Goal: Information Seeking & Learning: Learn about a topic

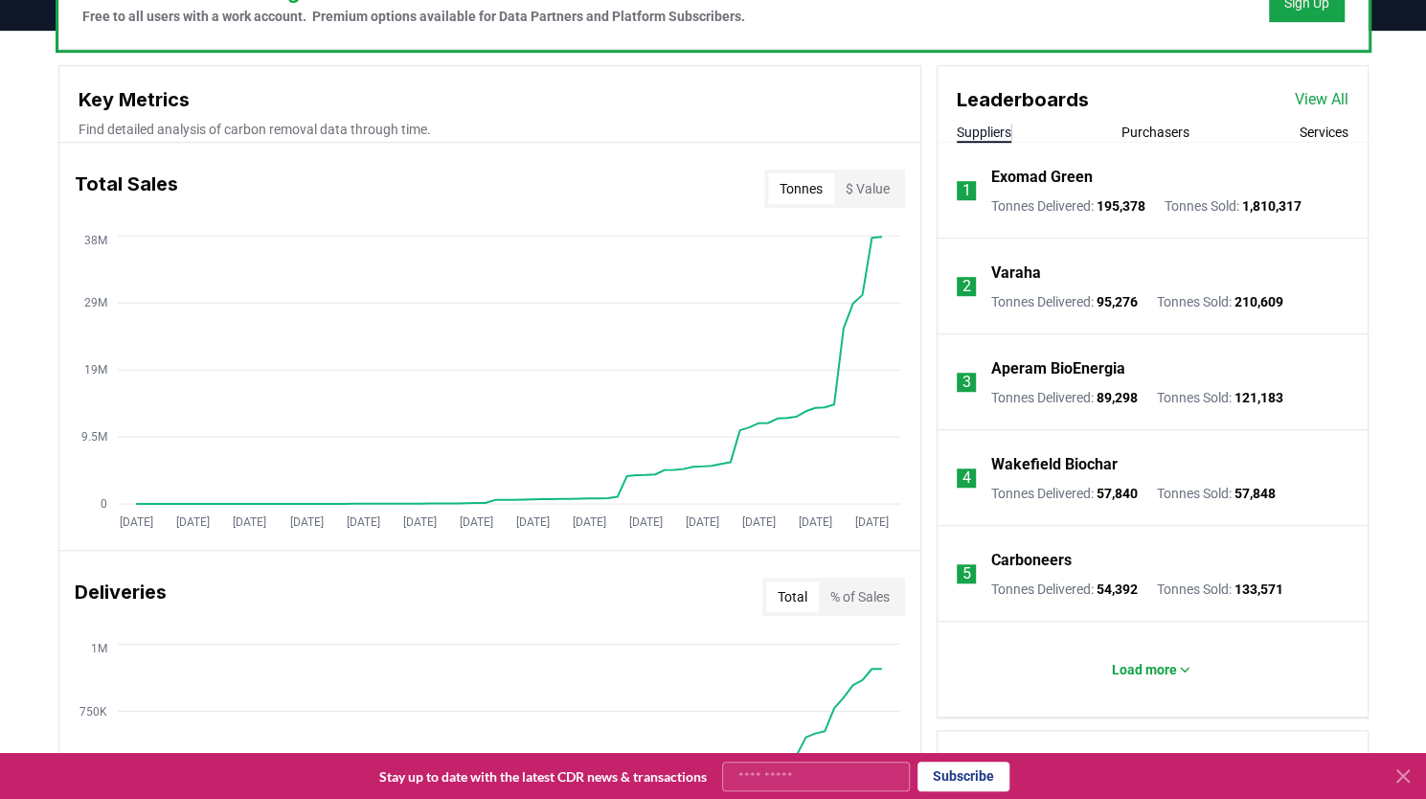
scroll to position [648, 0]
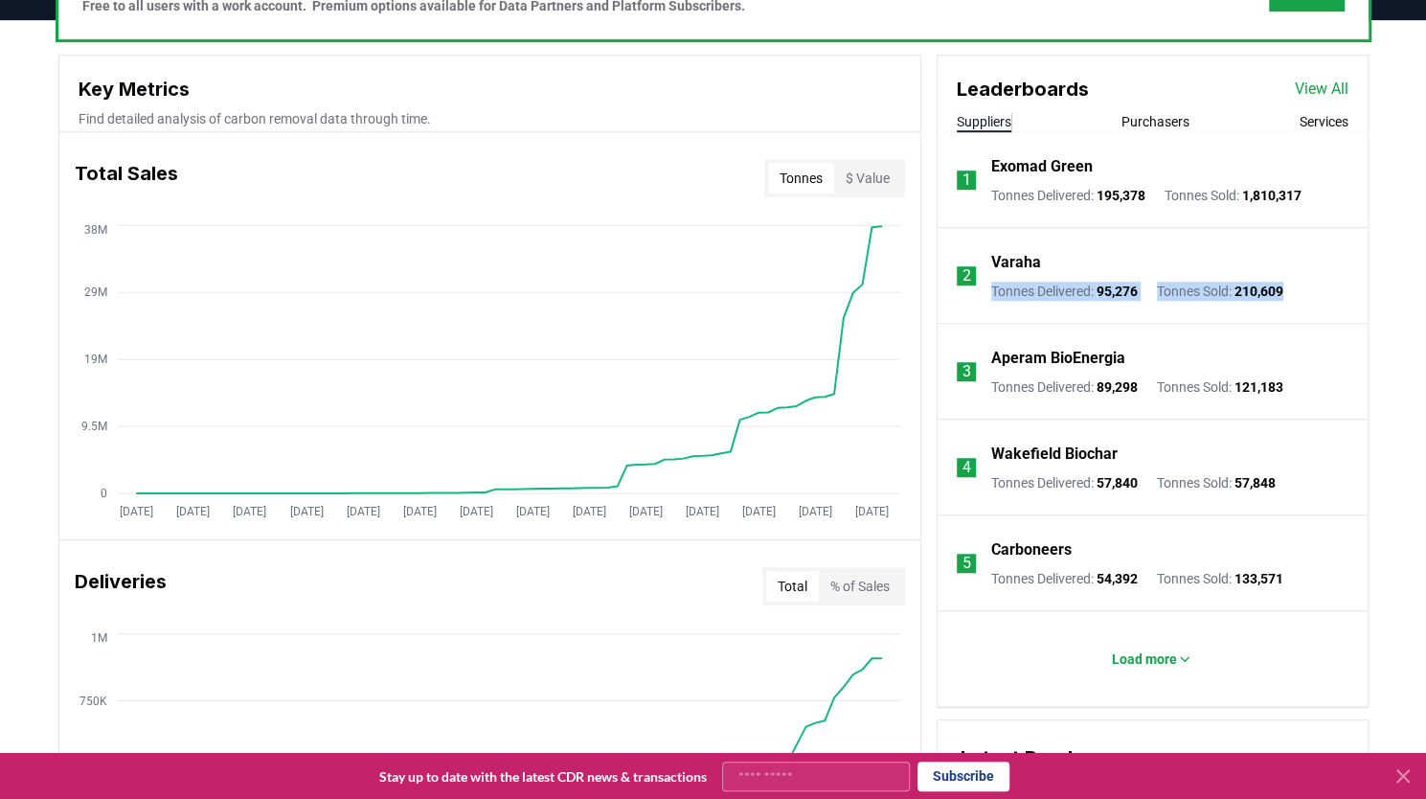
drag, startPoint x: 1410, startPoint y: 270, endPoint x: 1439, endPoint y: 286, distance: 33.9
click at [1425, 286] on html "CDR . fyi Leaderboards CDR Map Pricing Survey Events Partners About Us Blog Con…" at bounding box center [713, 583] width 1426 height 2462
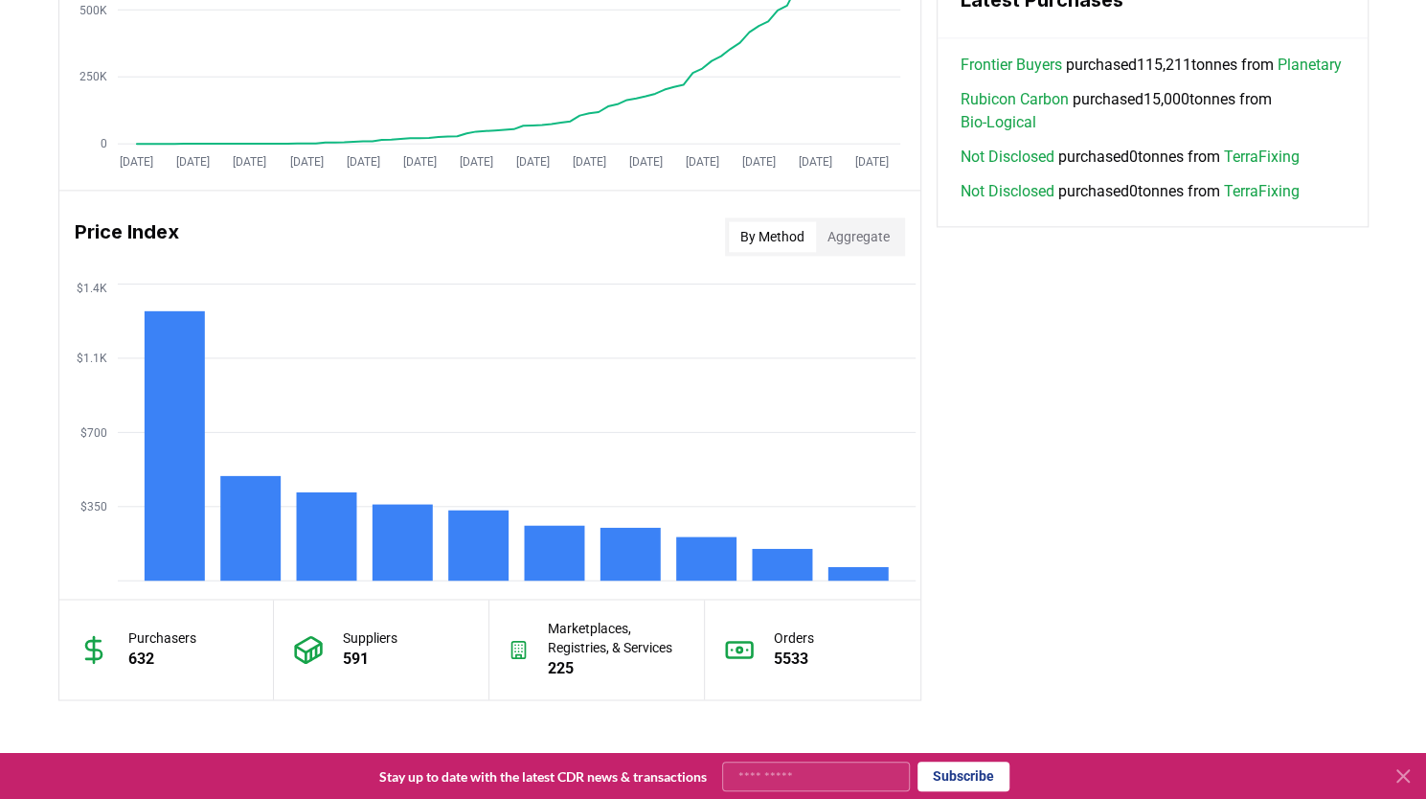
scroll to position [1413, 0]
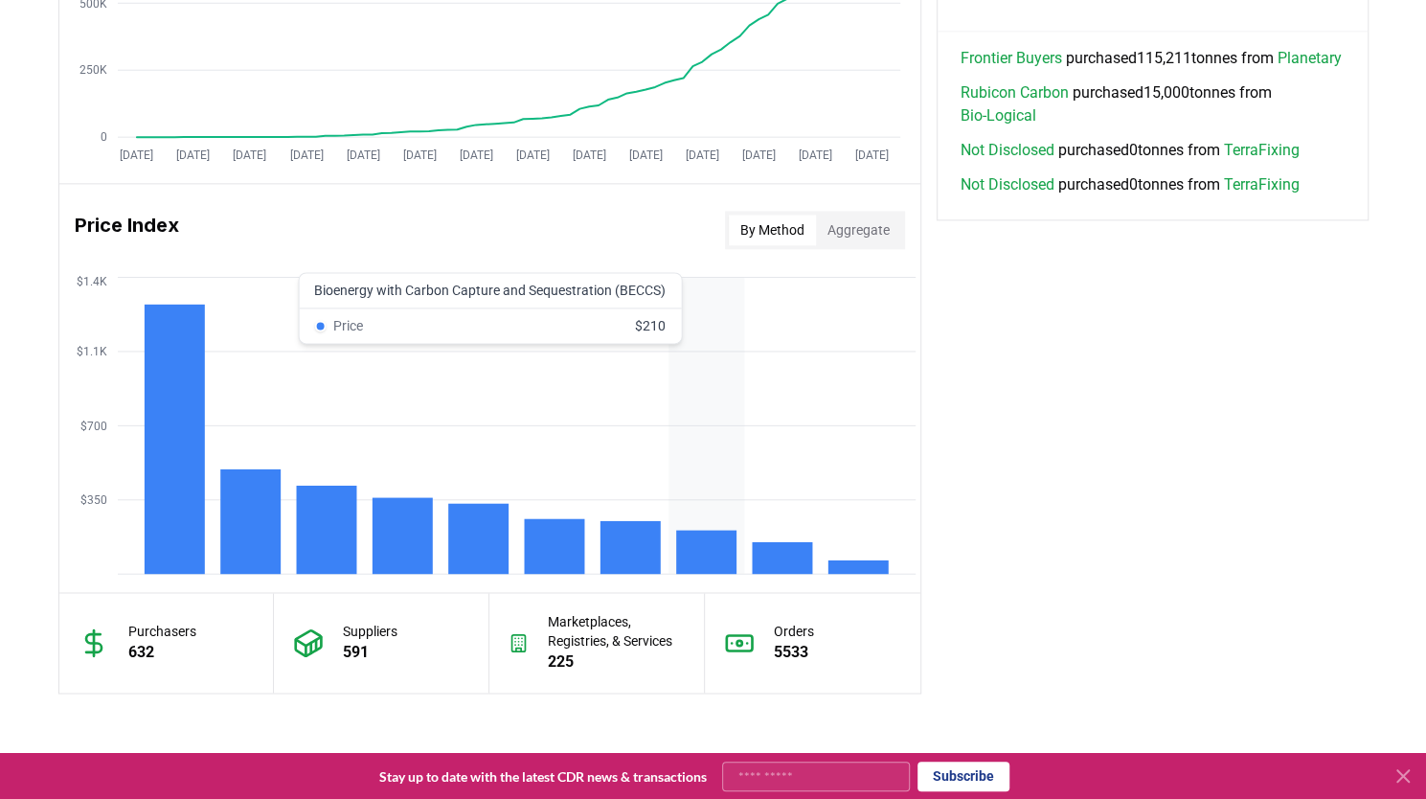
click at [699, 541] on rect at bounding box center [706, 552] width 60 height 44
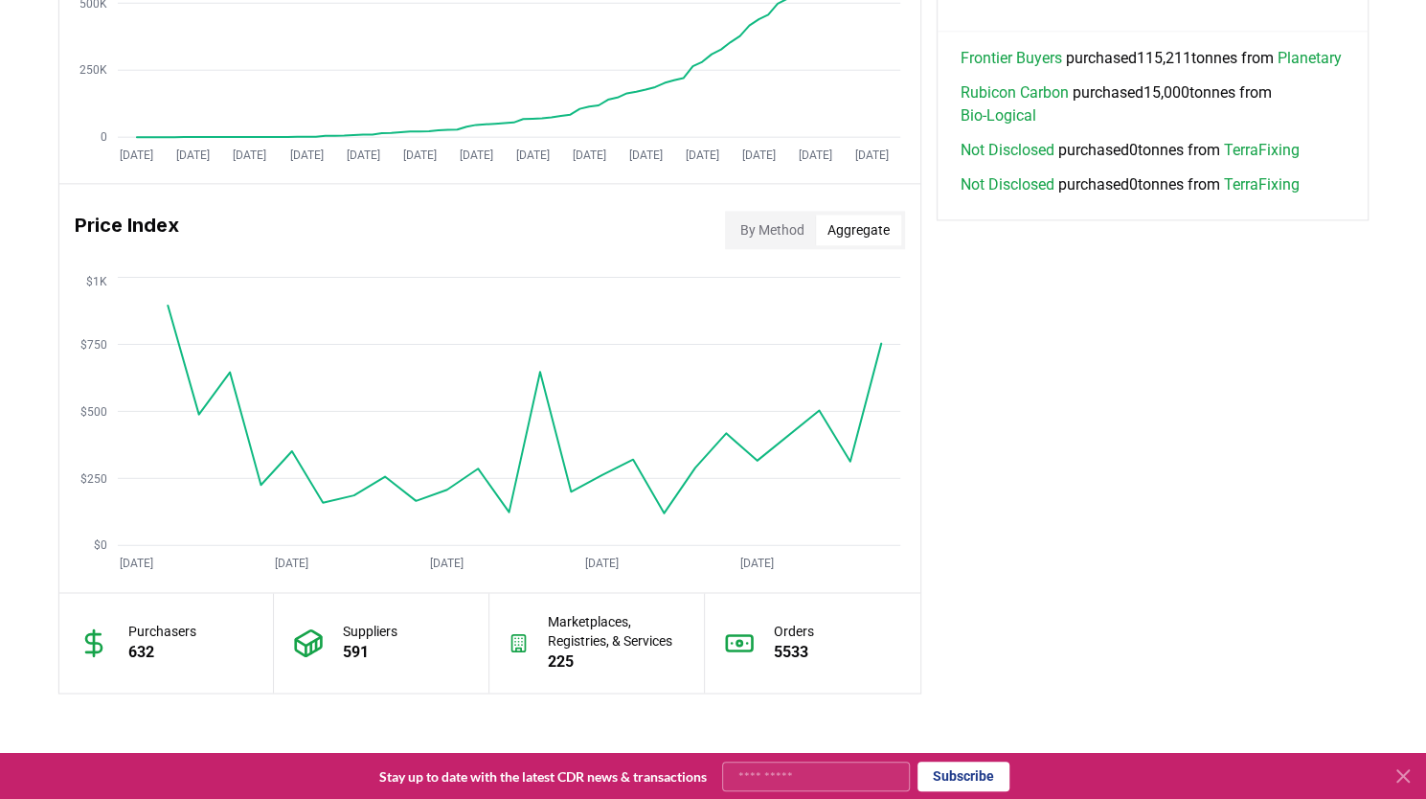
click at [874, 226] on button "Aggregate" at bounding box center [858, 230] width 85 height 31
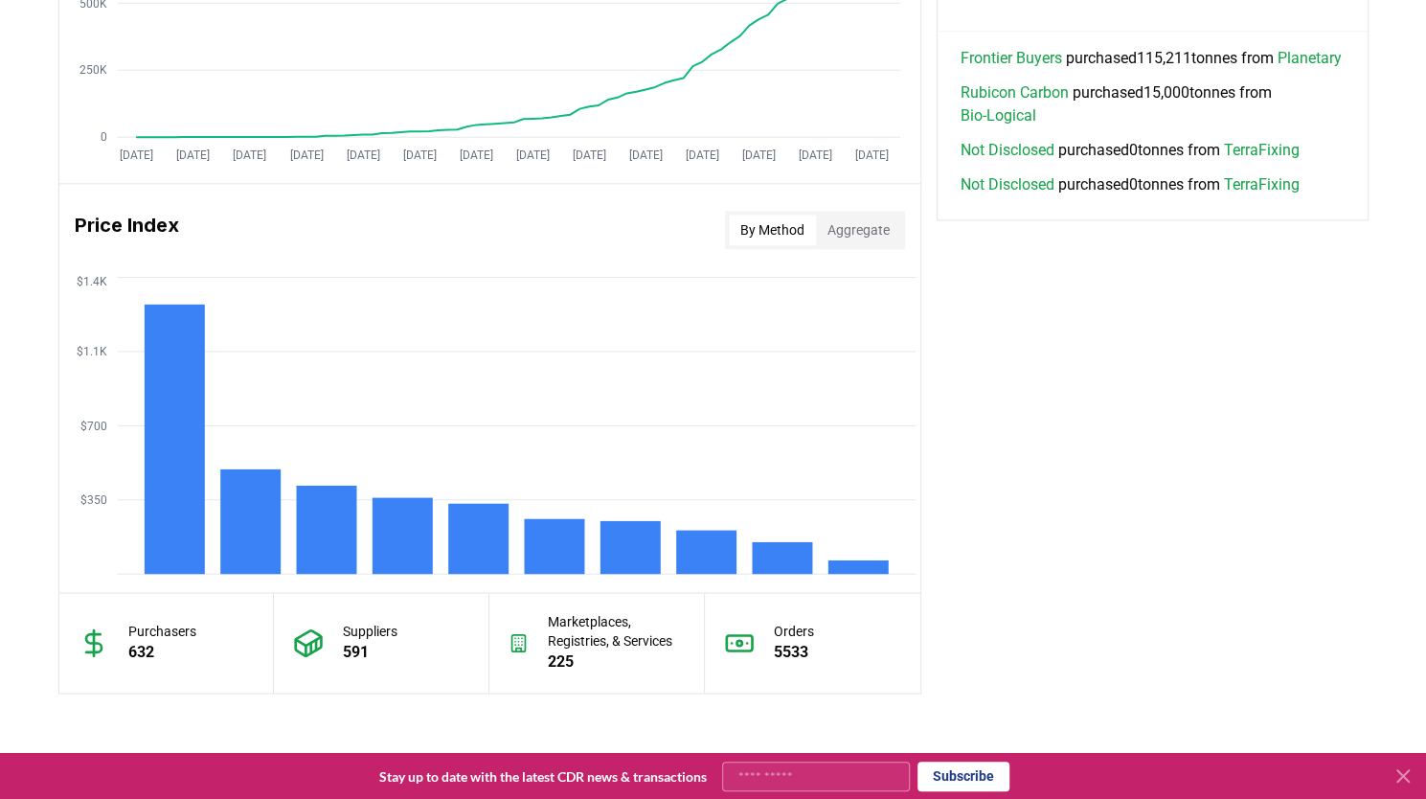
click at [794, 231] on button "By Method" at bounding box center [772, 230] width 87 height 31
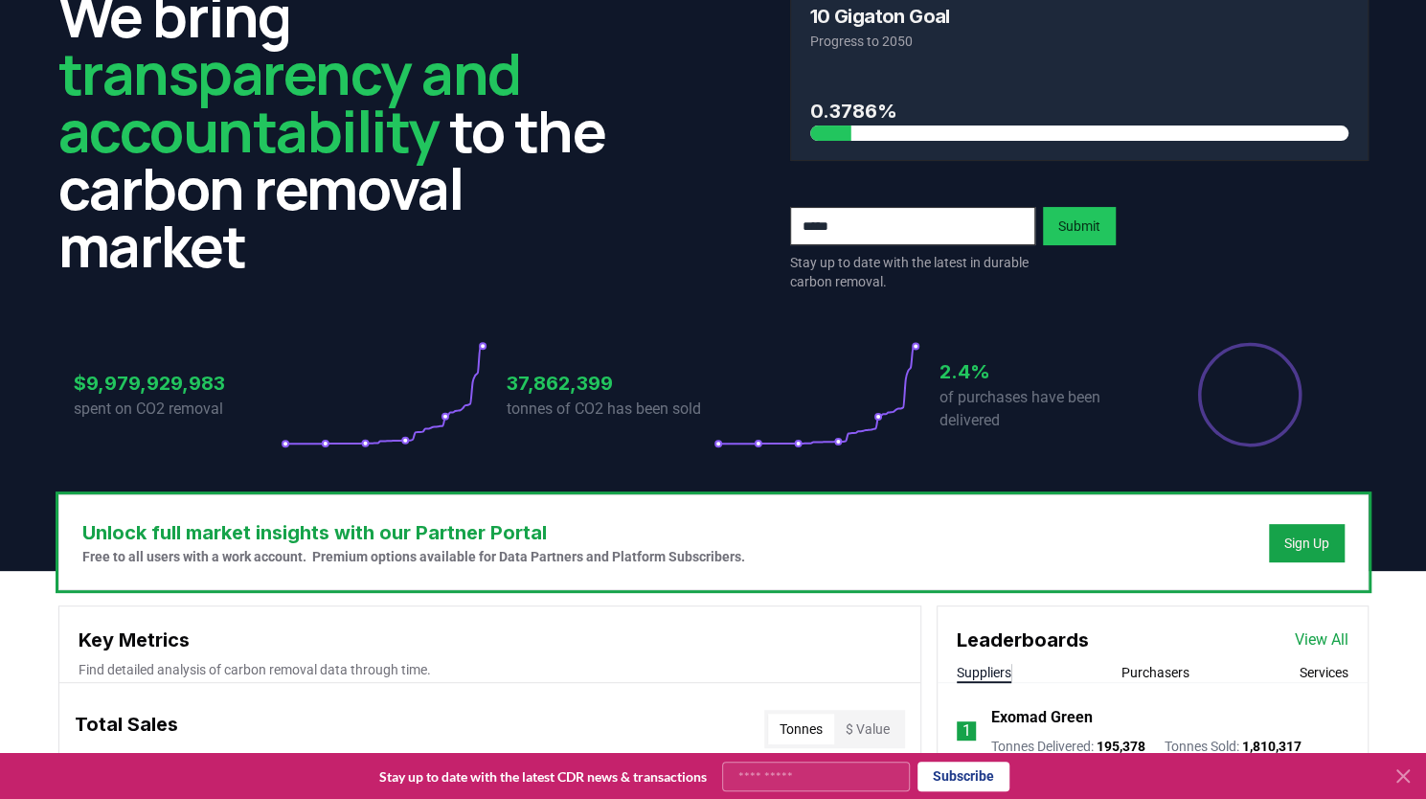
scroll to position [0, 0]
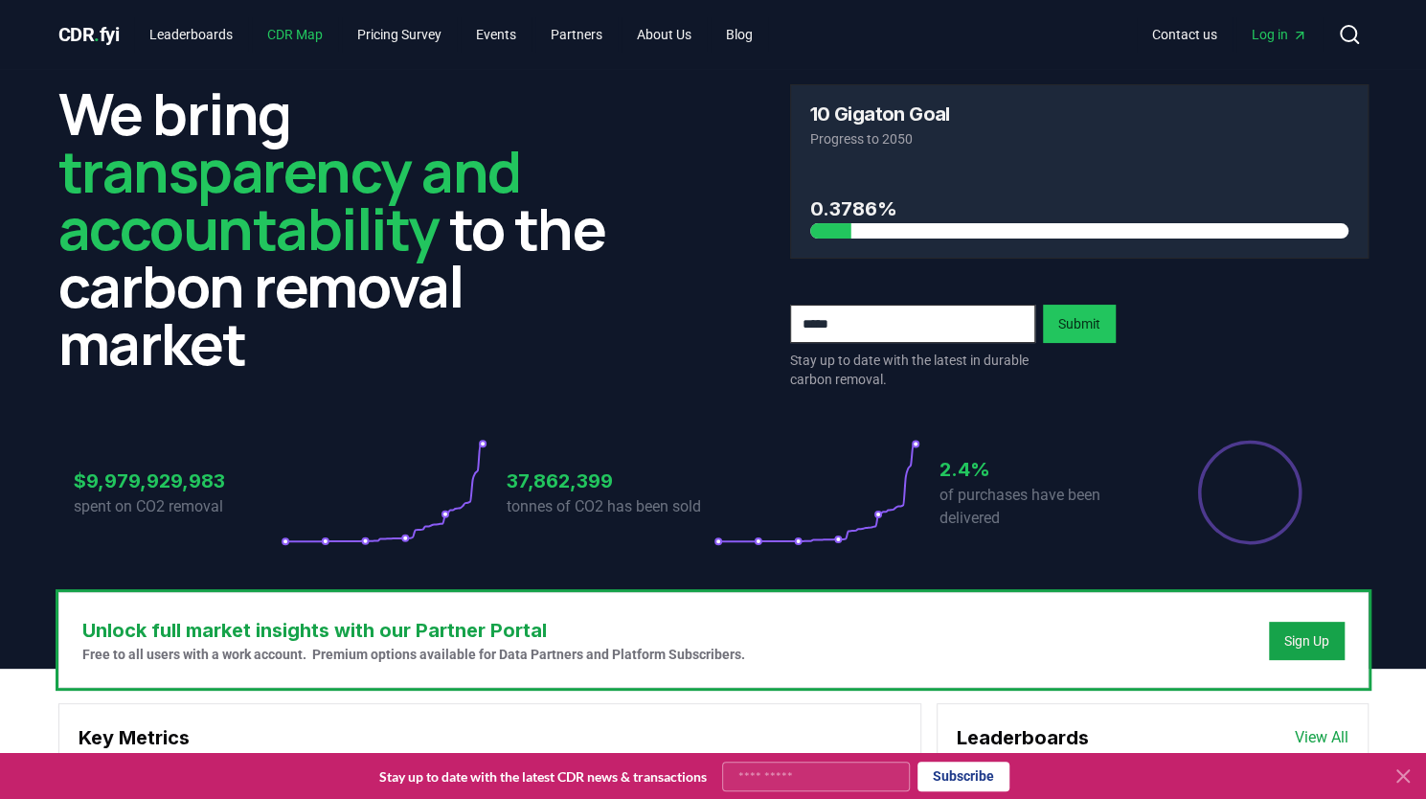
click at [320, 39] on link "CDR Map" at bounding box center [295, 34] width 86 height 34
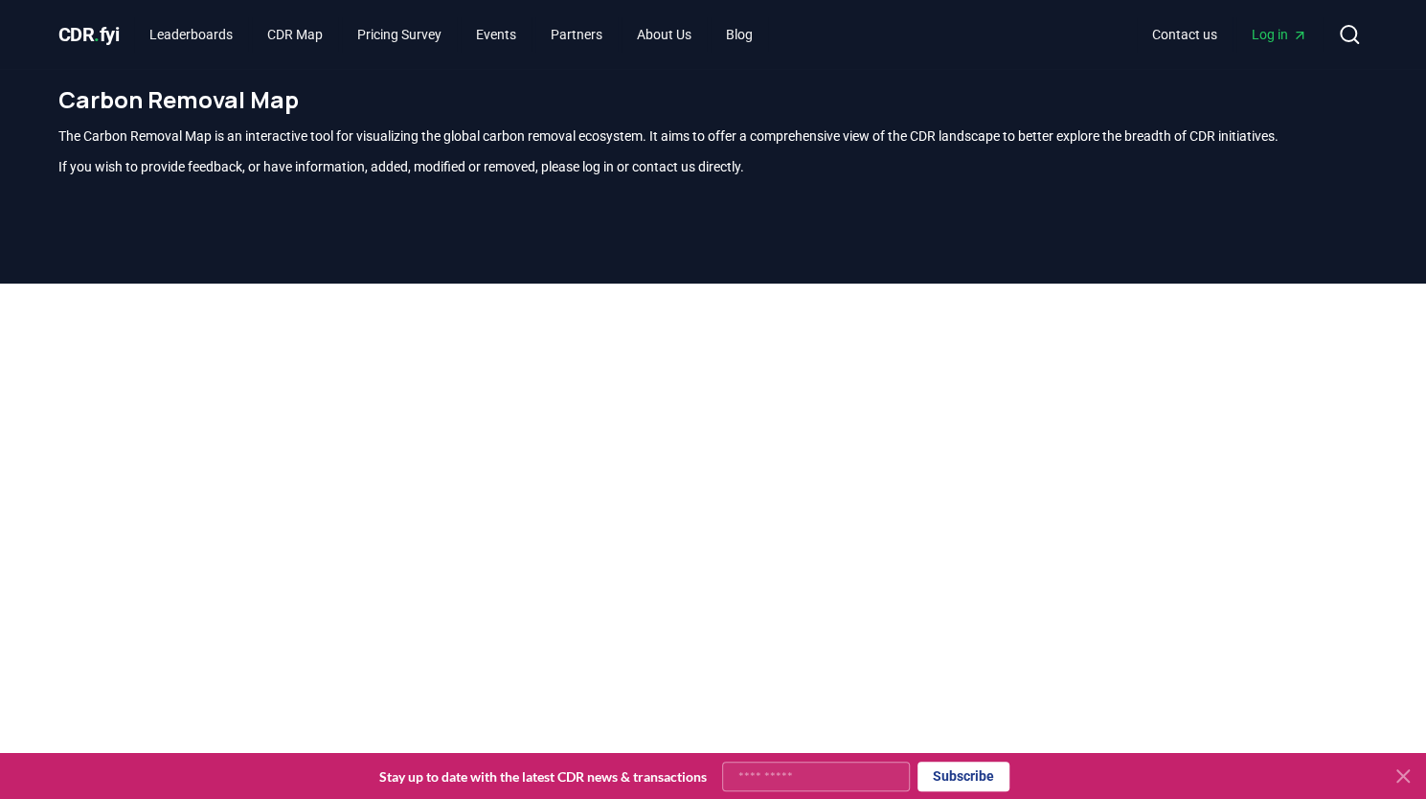
click at [1399, 781] on icon at bounding box center [1403, 775] width 23 height 23
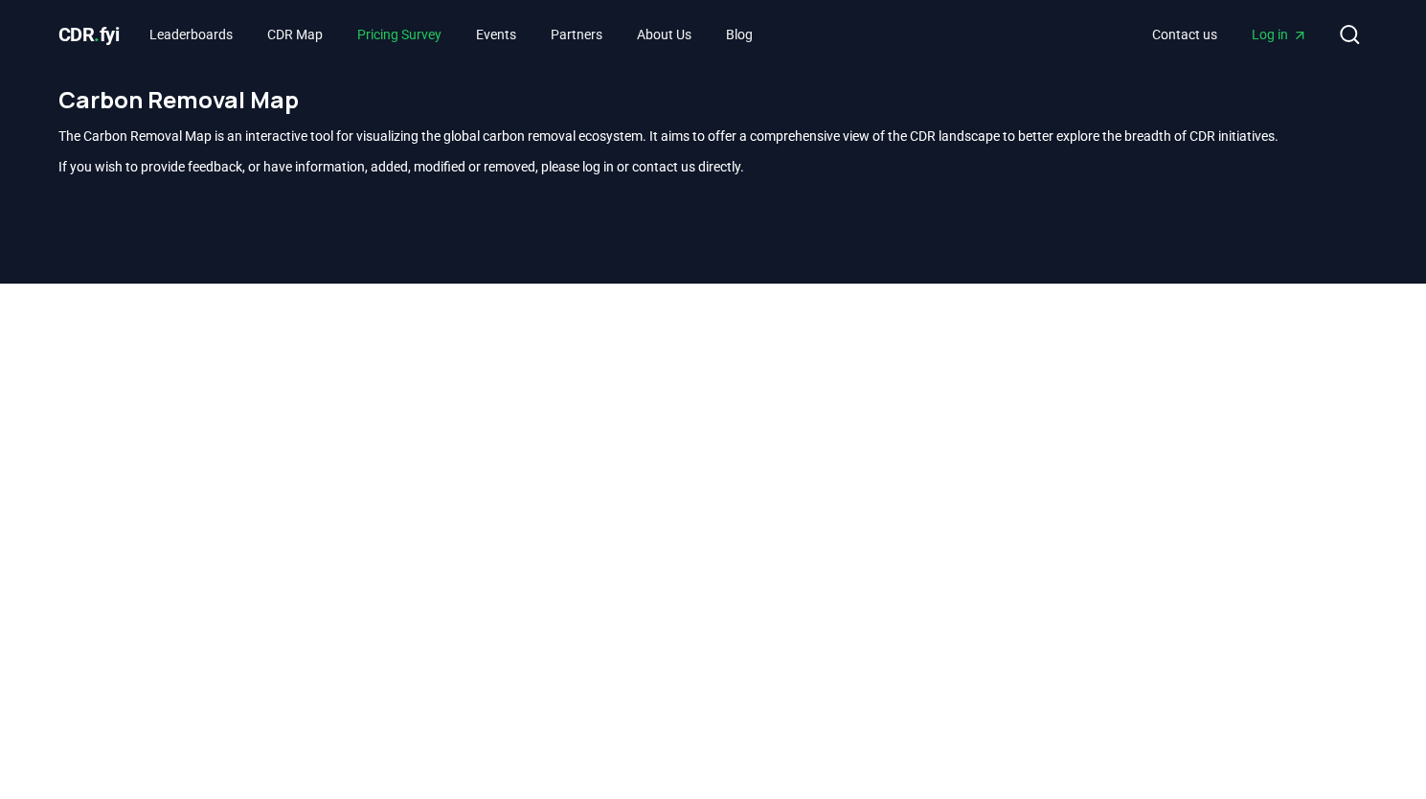
click at [404, 32] on link "Pricing Survey" at bounding box center [399, 34] width 115 height 34
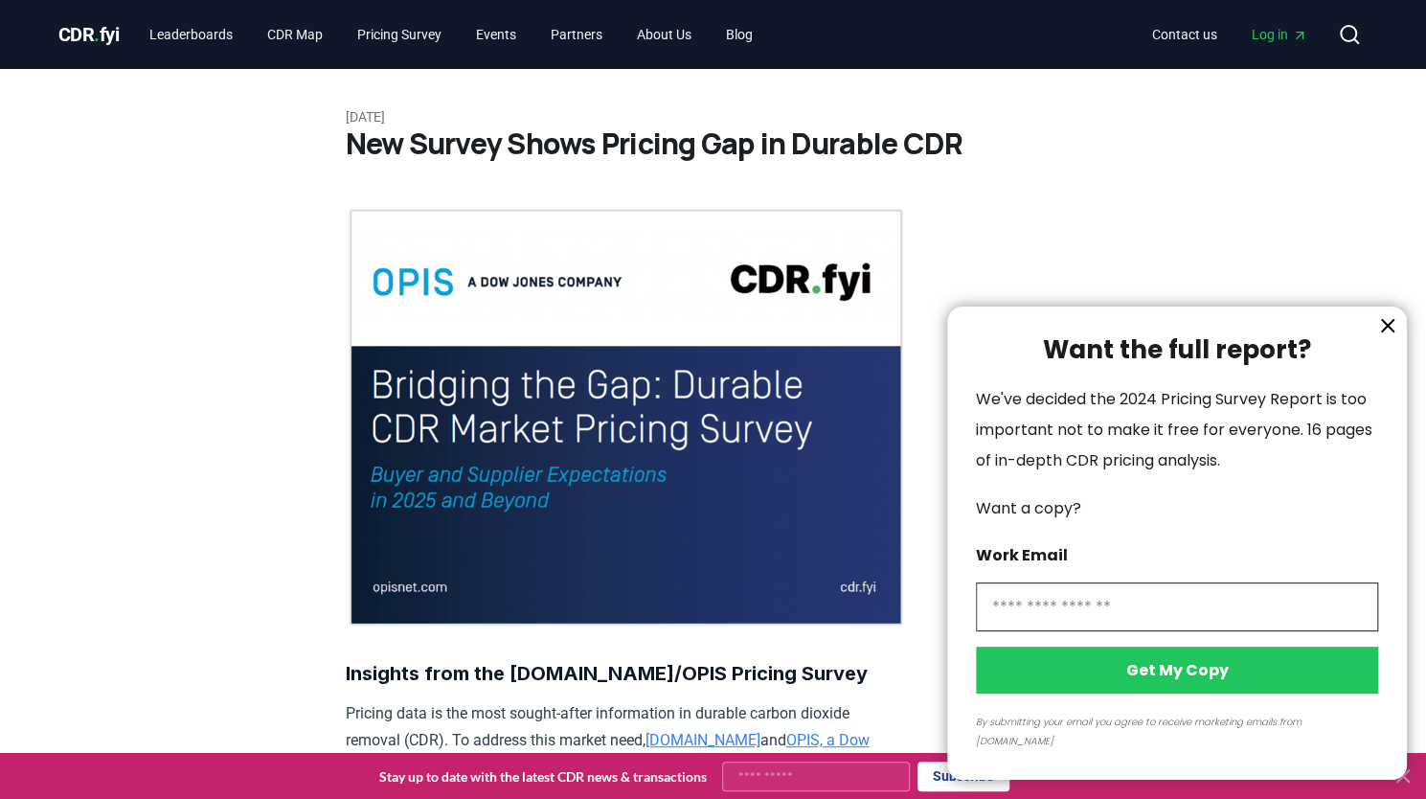
click at [194, 39] on div at bounding box center [713, 399] width 1426 height 799
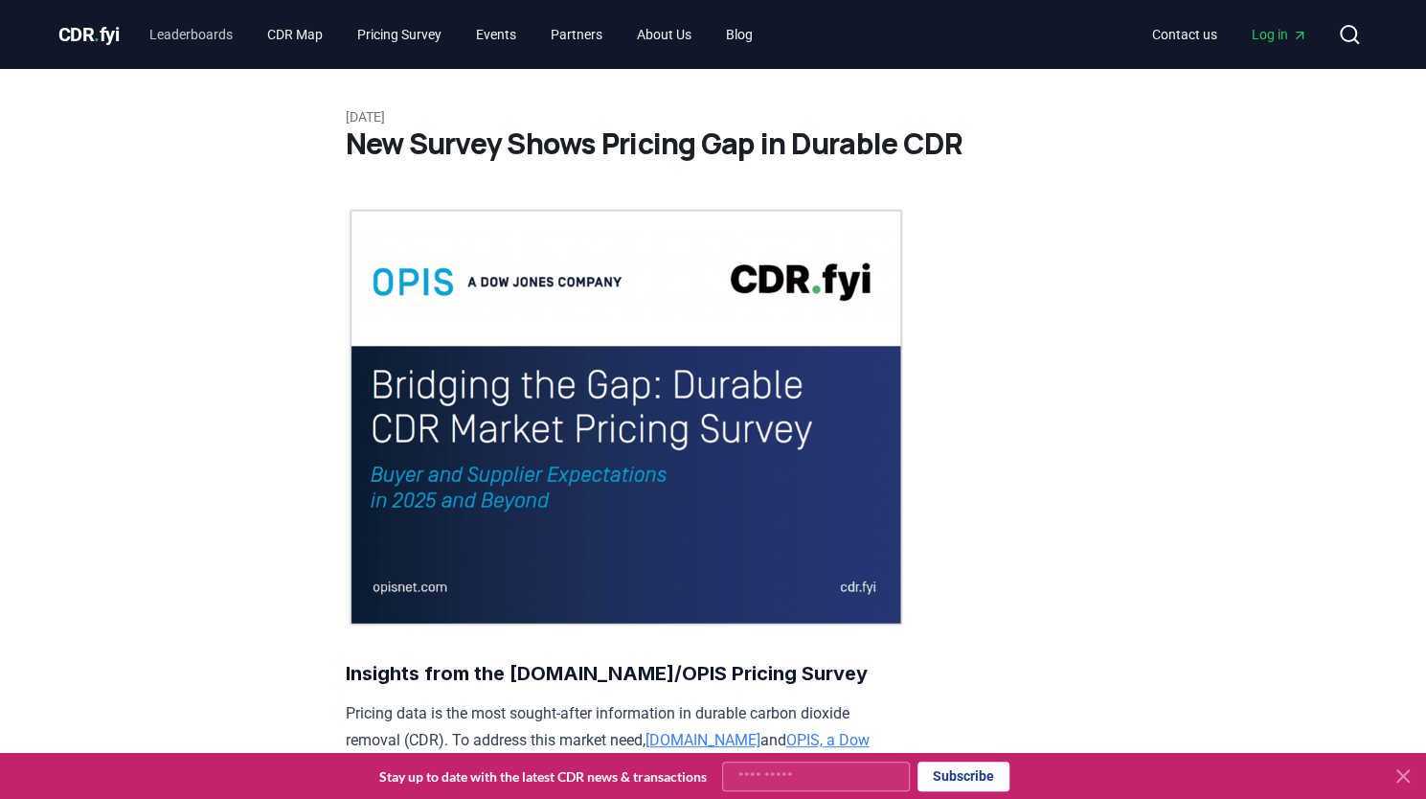
click at [174, 33] on link "Leaderboards" at bounding box center [191, 34] width 114 height 34
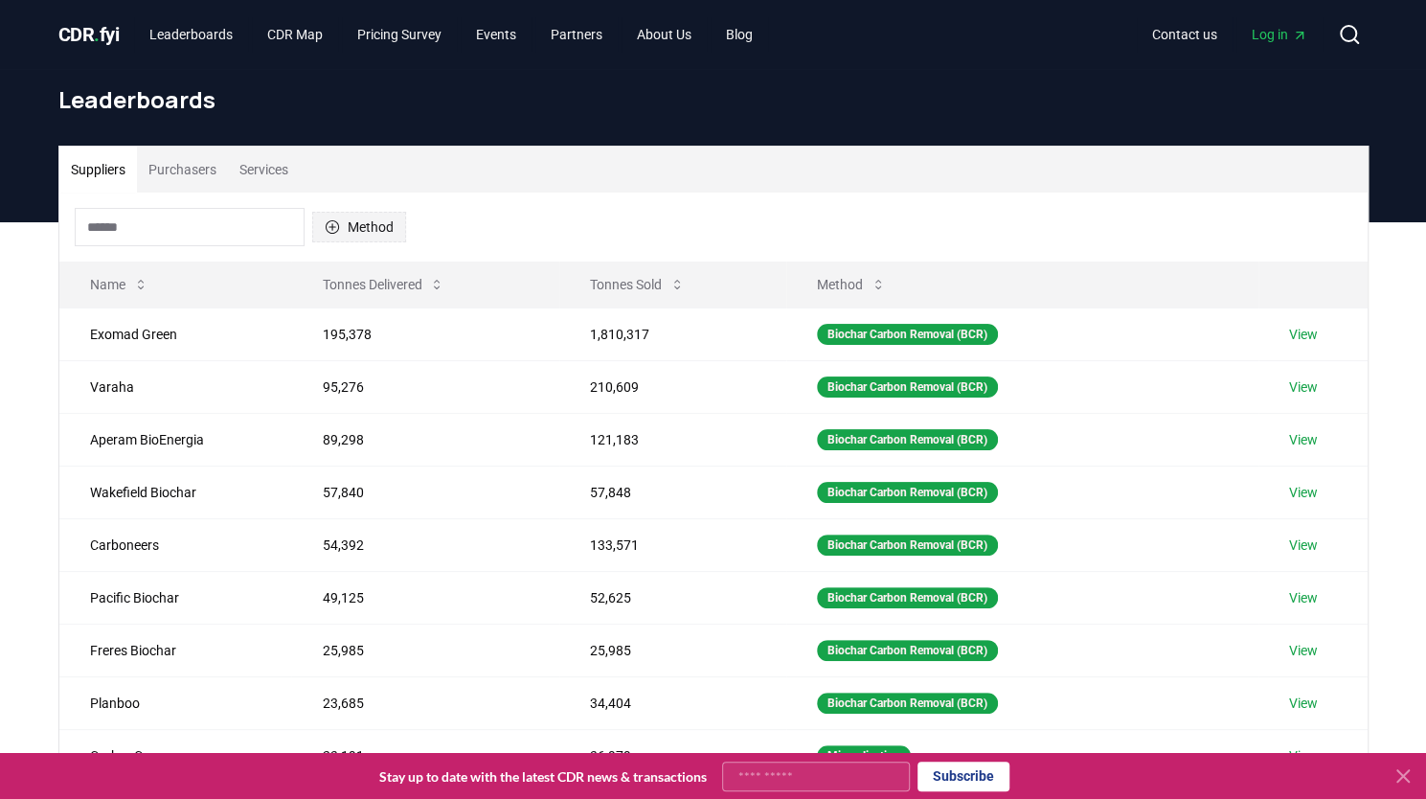
click at [346, 224] on button "Method" at bounding box center [359, 227] width 94 height 31
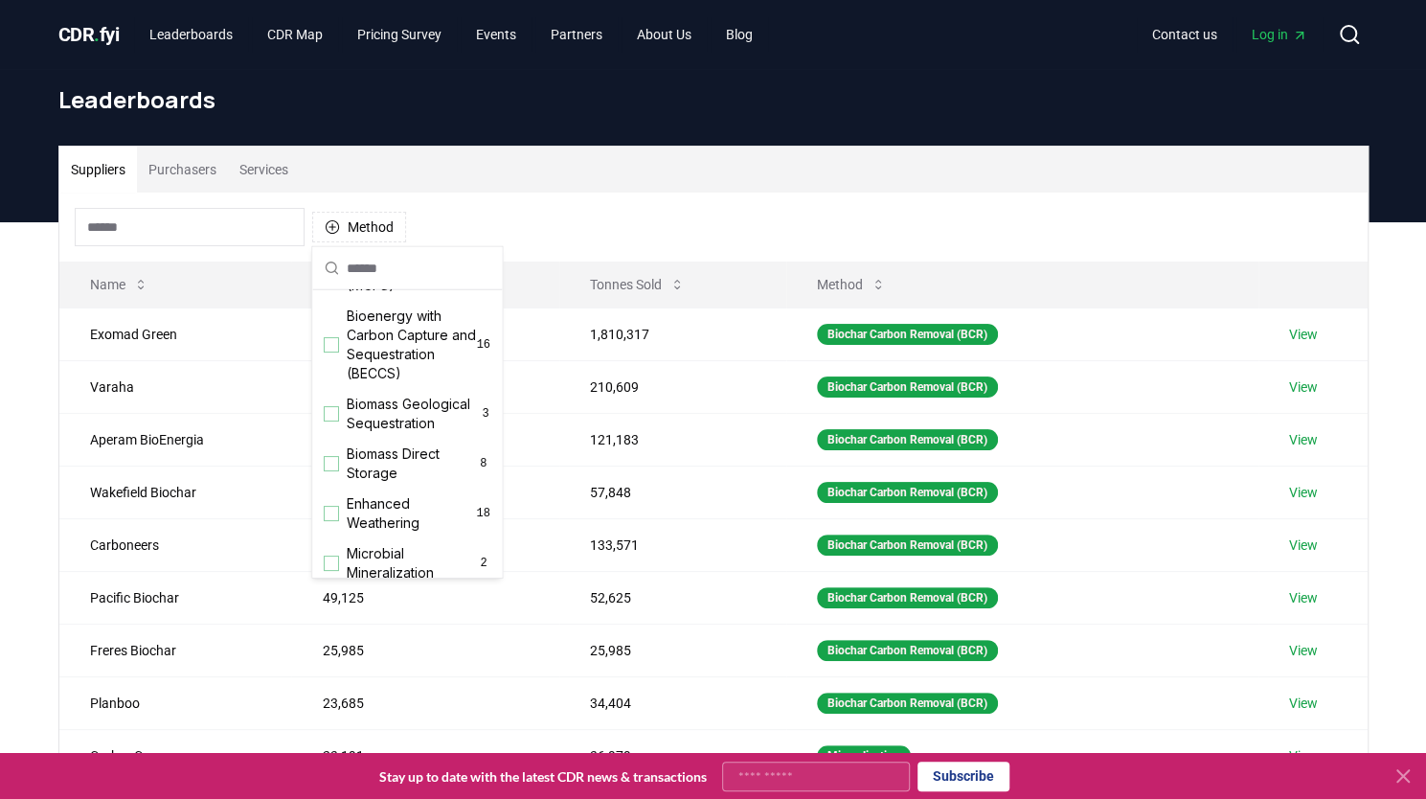
scroll to position [165, 0]
click at [336, 339] on div "Suggestions" at bounding box center [331, 341] width 15 height 15
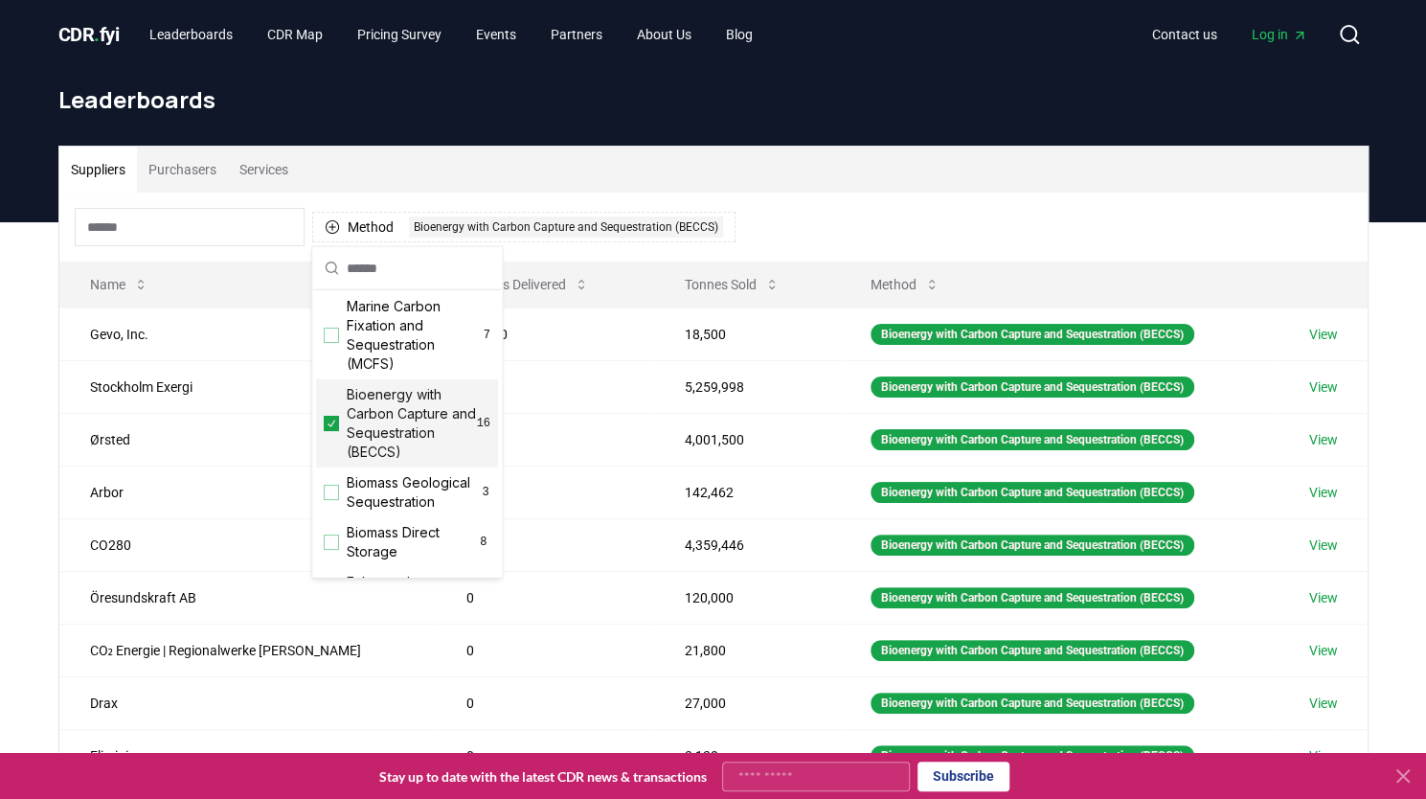
scroll to position [0, 0]
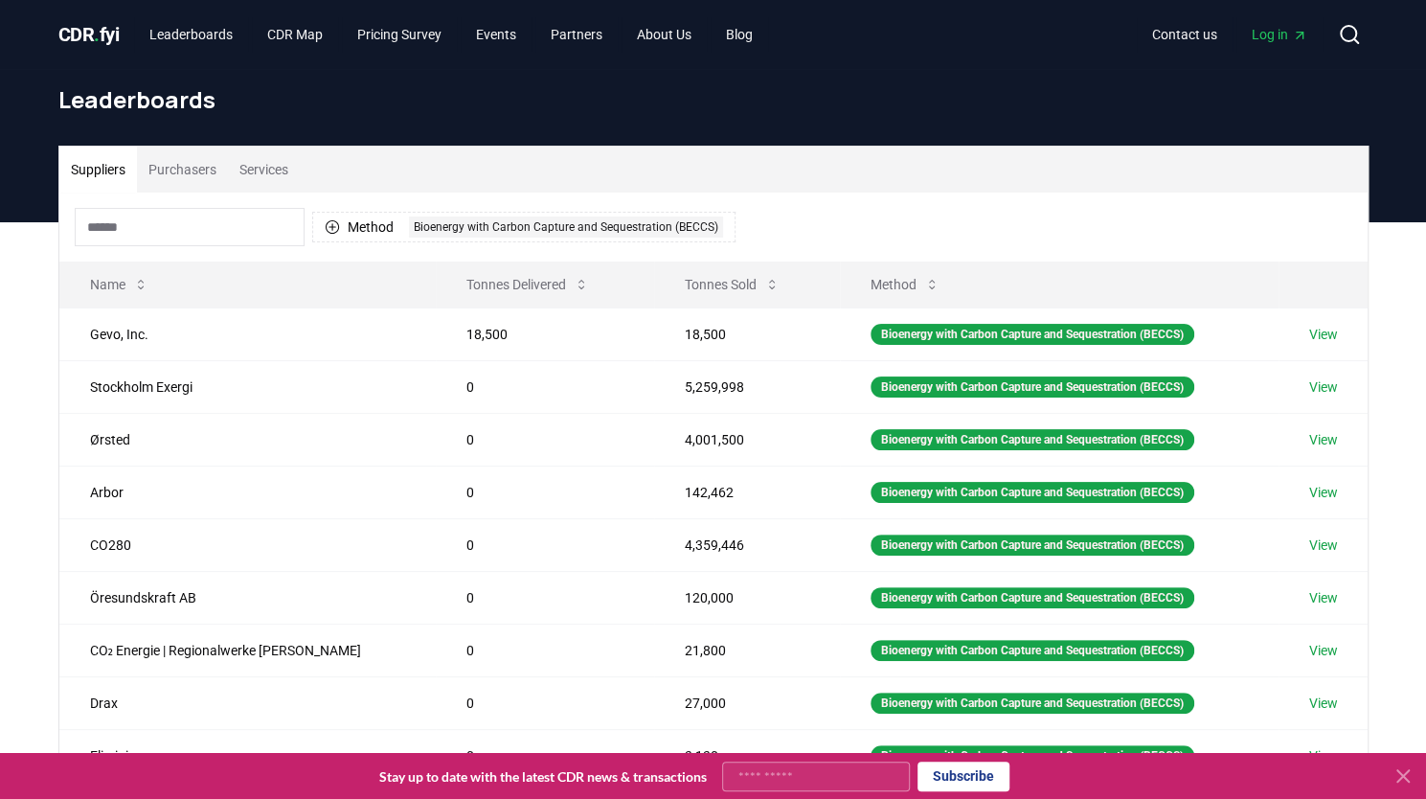
click at [21, 405] on div "Suppliers Purchasers Services Method 1 Bioenergy with Carbon Capture and Seques…" at bounding box center [713, 605] width 1426 height 767
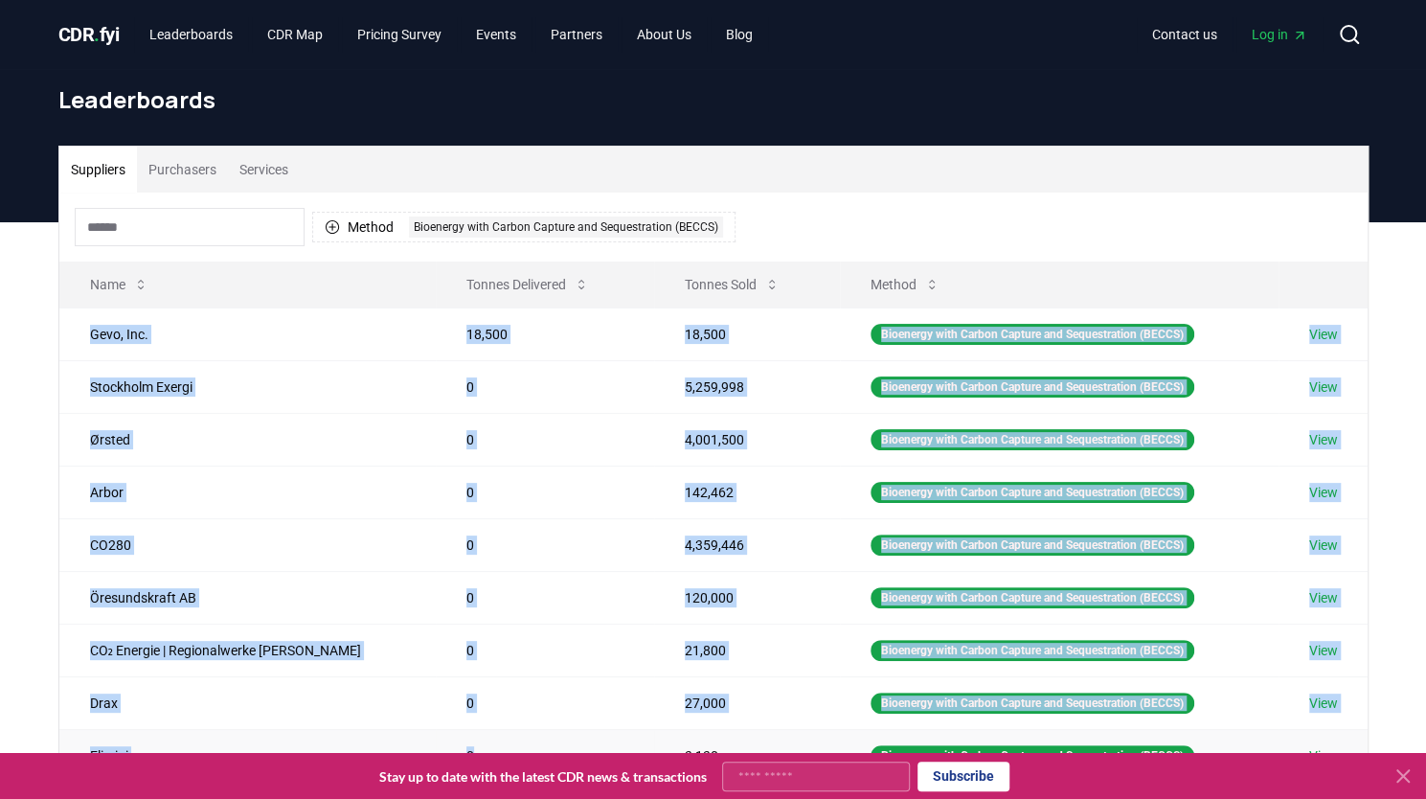
drag, startPoint x: 75, startPoint y: 330, endPoint x: 457, endPoint y: 751, distance: 568.2
click at [457, 751] on tbody "Gevo, Inc. 18,500 18,500 Bioenergy with Carbon Capture and Sequestration (BECCS…" at bounding box center [713, 570] width 1308 height 527
click at [654, 325] on td "18,500" at bounding box center [747, 333] width 186 height 53
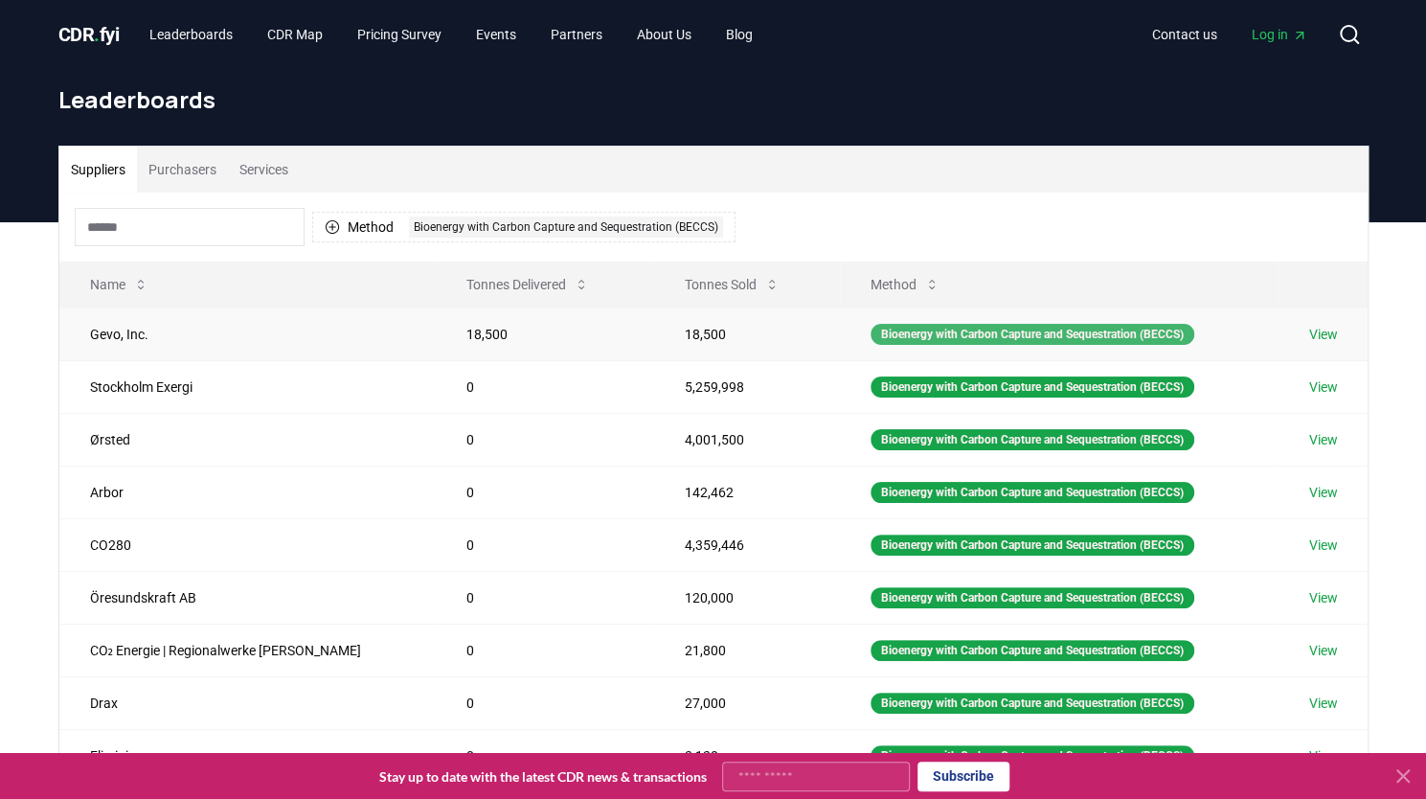
click at [963, 328] on div "Bioenergy with Carbon Capture and Sequestration (BECCS)" at bounding box center [1033, 334] width 324 height 21
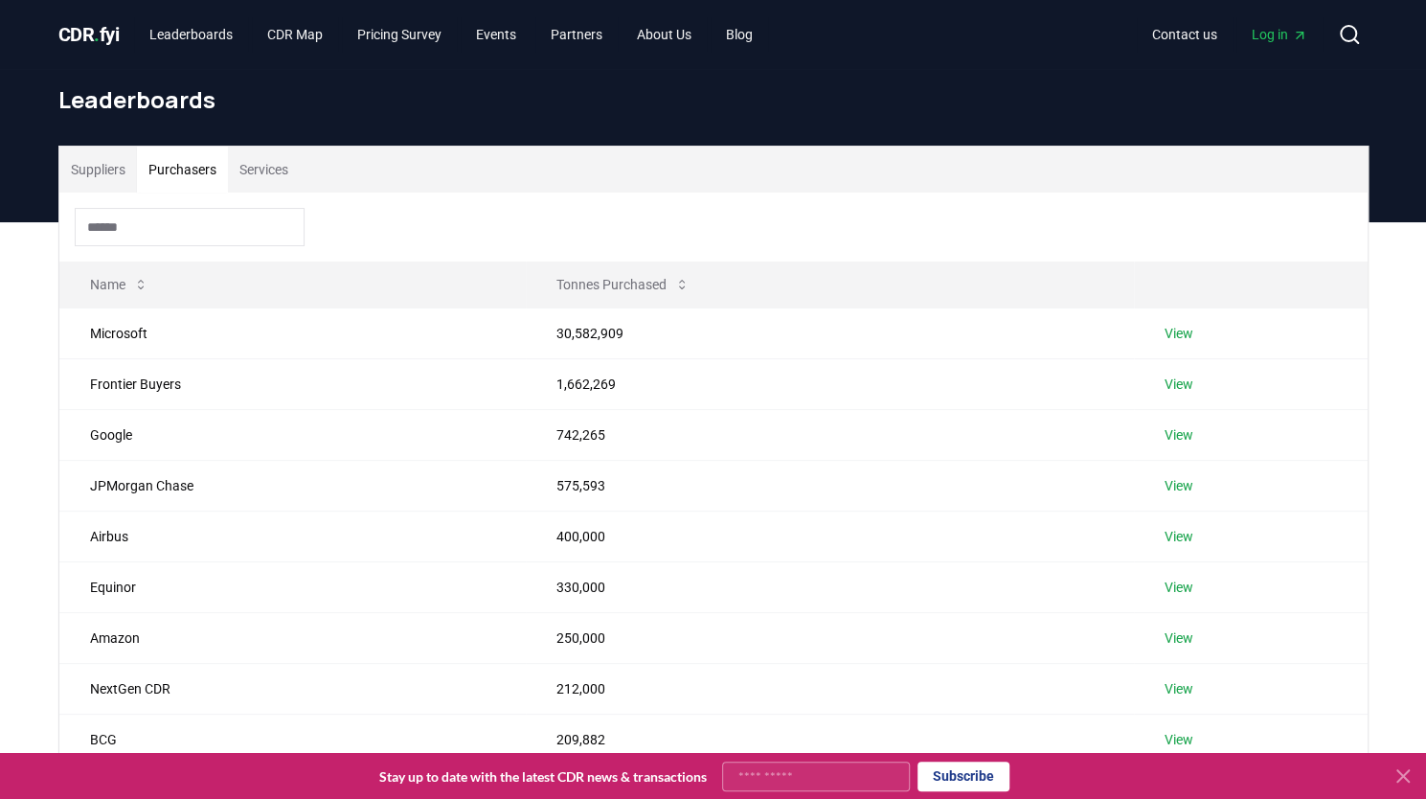
click at [184, 162] on button "Purchasers" at bounding box center [182, 170] width 91 height 46
click at [207, 232] on input at bounding box center [190, 227] width 230 height 38
drag, startPoint x: 342, startPoint y: 243, endPoint x: 82, endPoint y: 166, distance: 270.9
click at [82, 166] on div "Suppliers Purchasers Services Name Tonnes Purchased Microsoft 30,582,909 View F…" at bounding box center [713, 520] width 1308 height 746
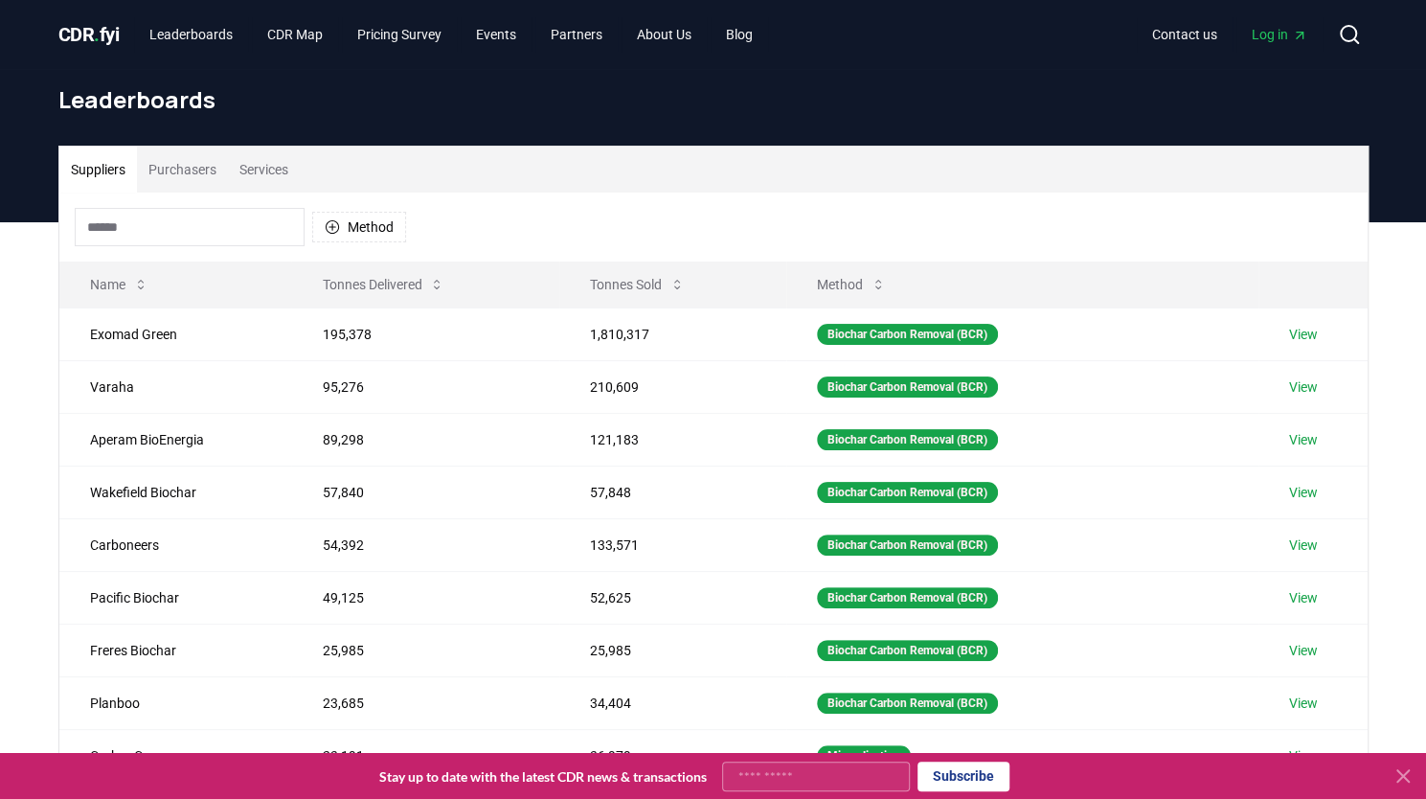
click at [82, 166] on button "Suppliers" at bounding box center [98, 170] width 78 height 46
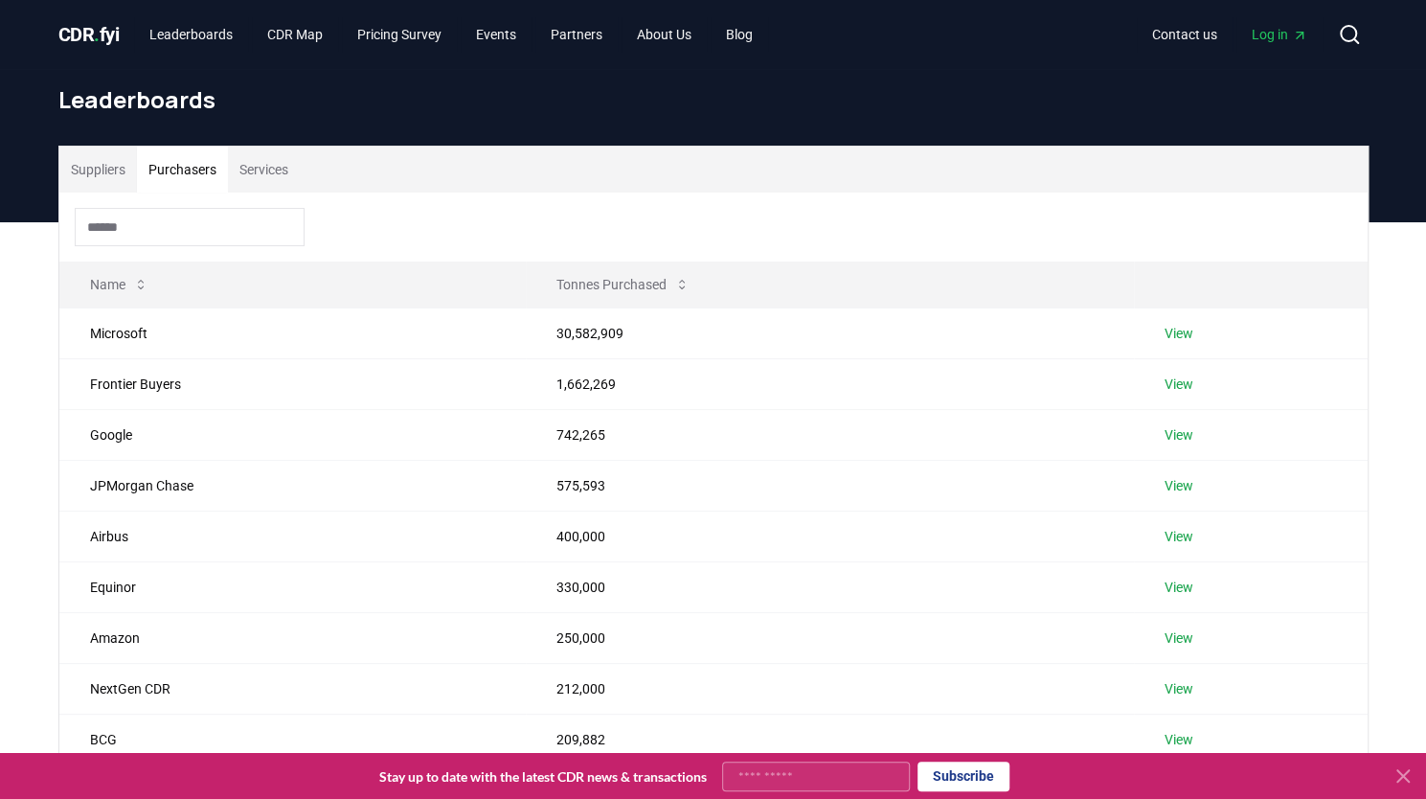
click at [200, 156] on button "Purchasers" at bounding box center [182, 170] width 91 height 46
click at [371, 240] on div at bounding box center [713, 227] width 1308 height 69
click at [1181, 331] on link "View" at bounding box center [1179, 333] width 29 height 19
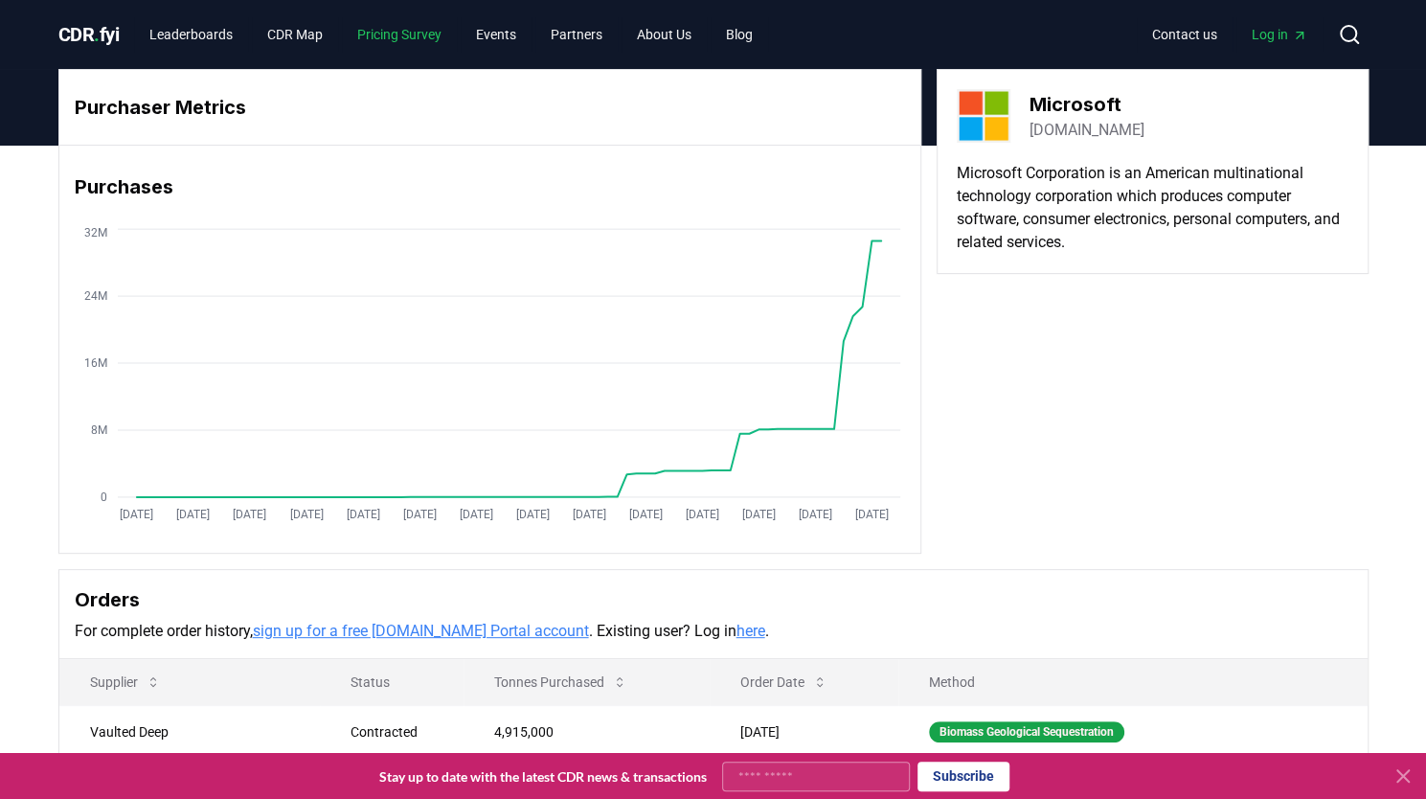
click at [393, 30] on link "Pricing Survey" at bounding box center [399, 34] width 115 height 34
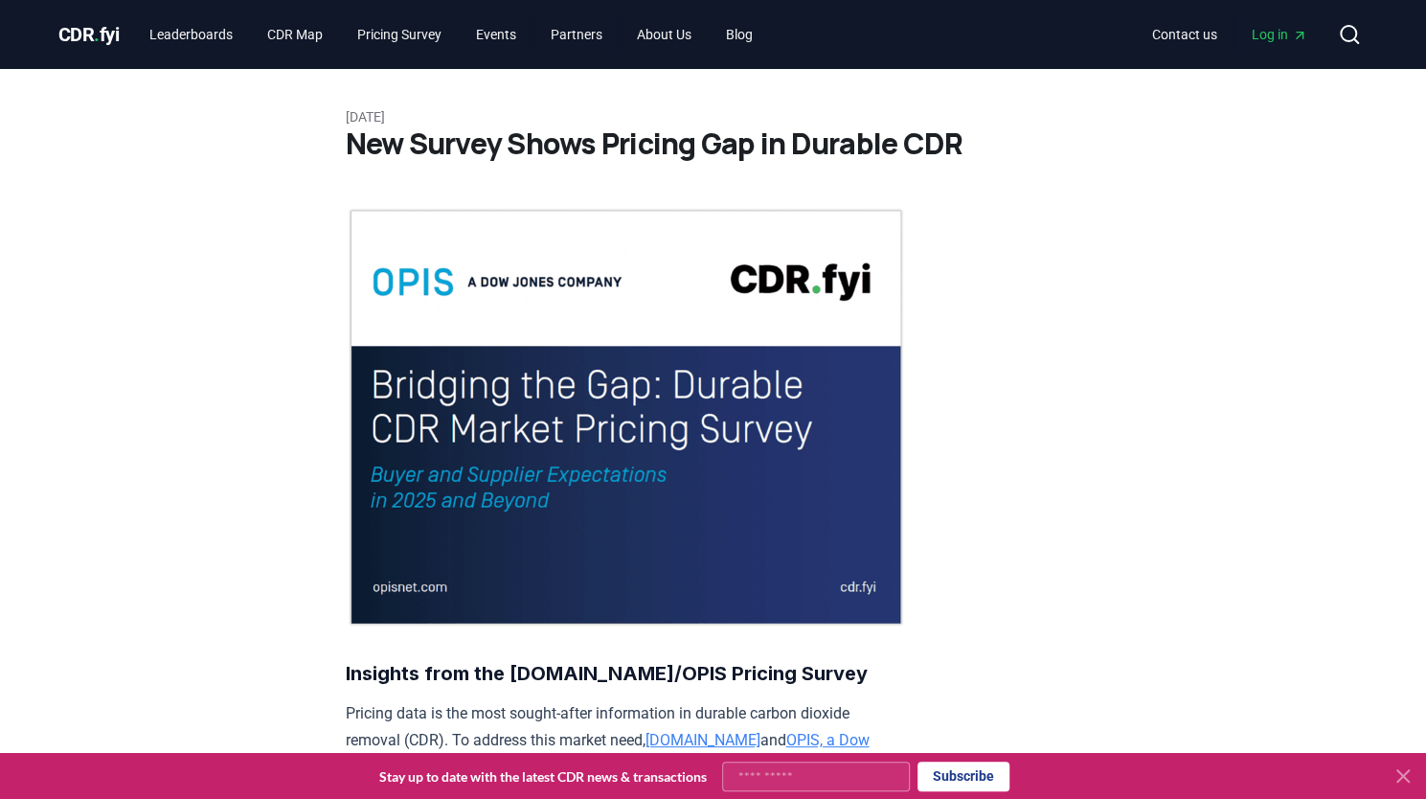
click at [92, 35] on span "CDR . fyi" at bounding box center [88, 34] width 61 height 23
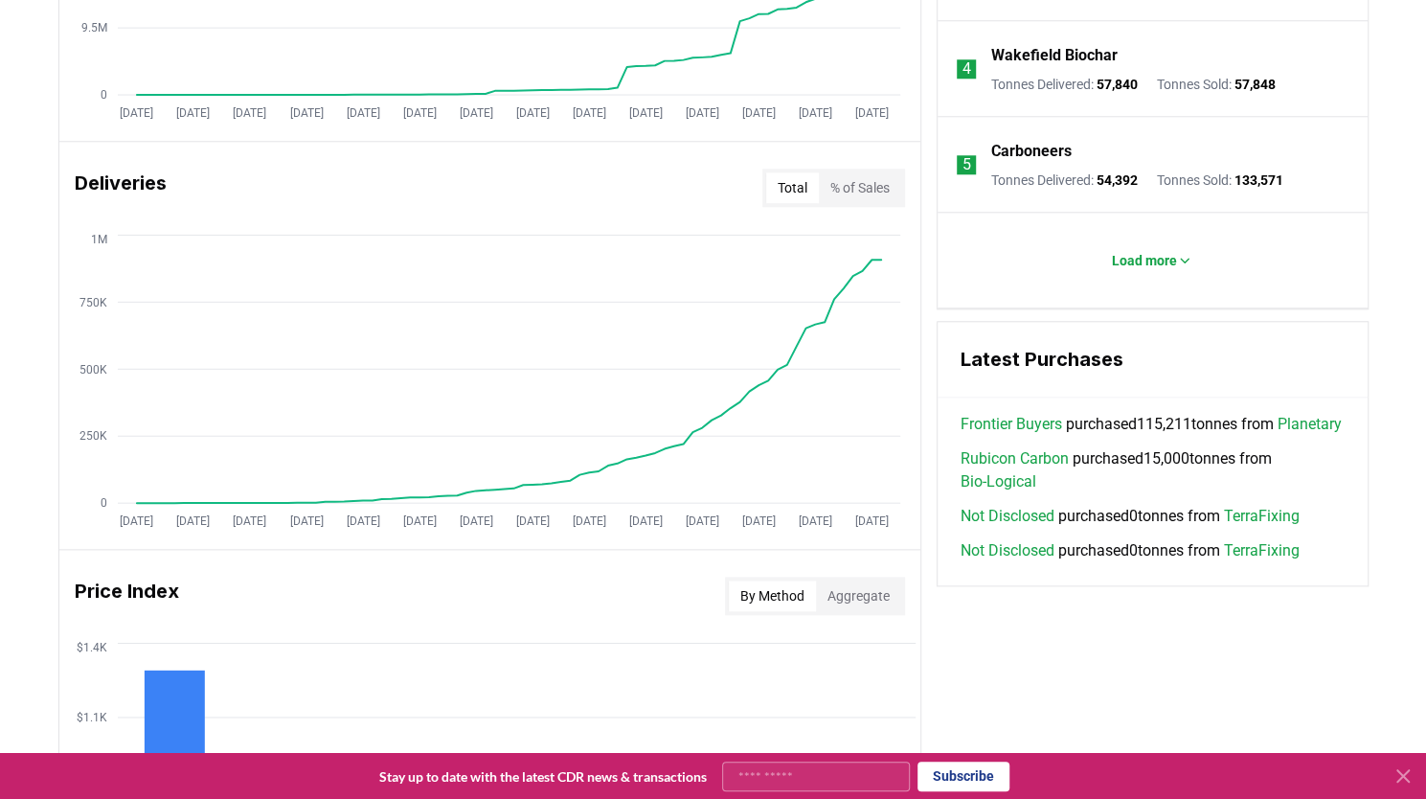
scroll to position [1046, 0]
